Goal: Information Seeking & Learning: Check status

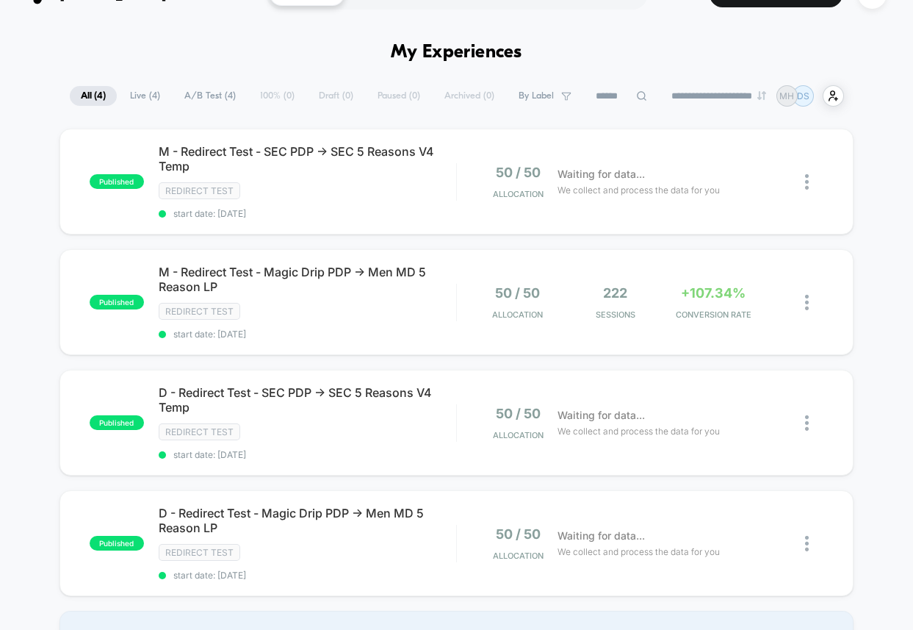
scroll to position [39, 0]
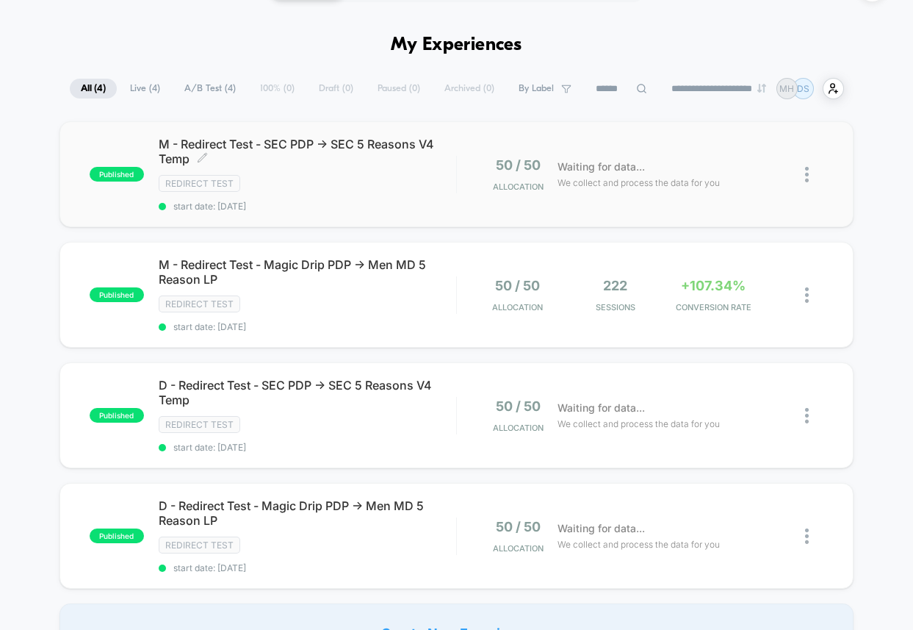
click at [422, 171] on div "M - Redirect Test - SEC PDP -> SEC 5 Reasons V4 Temp Click to edit experience d…" at bounding box center [308, 174] width 298 height 75
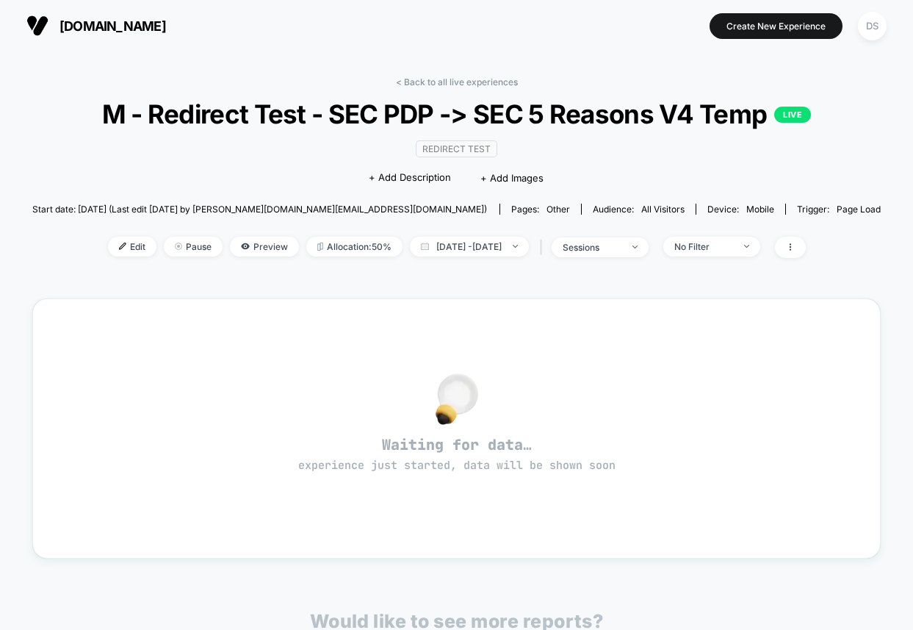
click at [425, 129] on span "M - Redirect Test - SEC PDP -> SEC 5 Reasons V4 Temp LIVE" at bounding box center [457, 113] width 764 height 31
click at [437, 84] on link "< Back to all live experiences" at bounding box center [457, 81] width 122 height 11
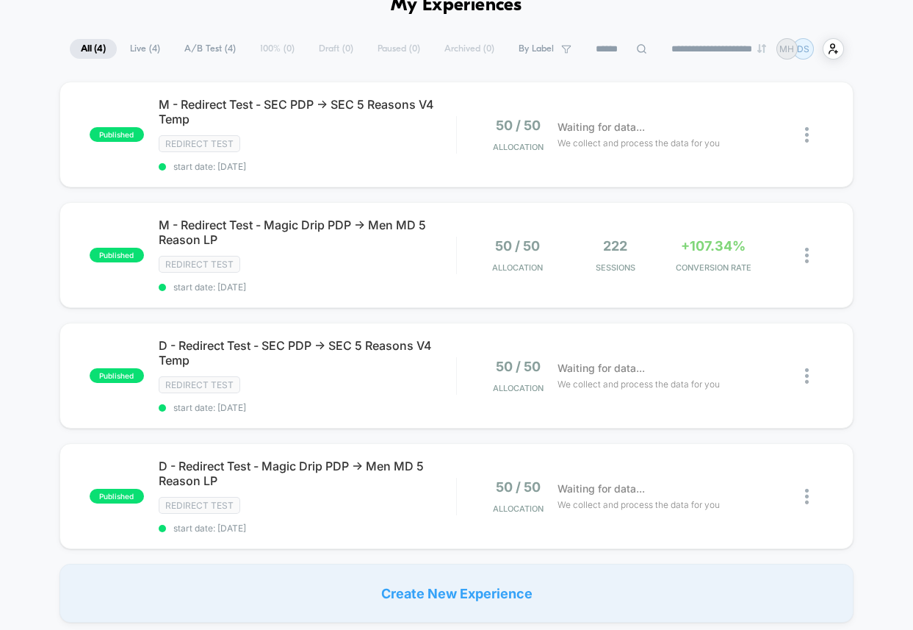
scroll to position [71, 0]
